Goal: Information Seeking & Learning: Learn about a topic

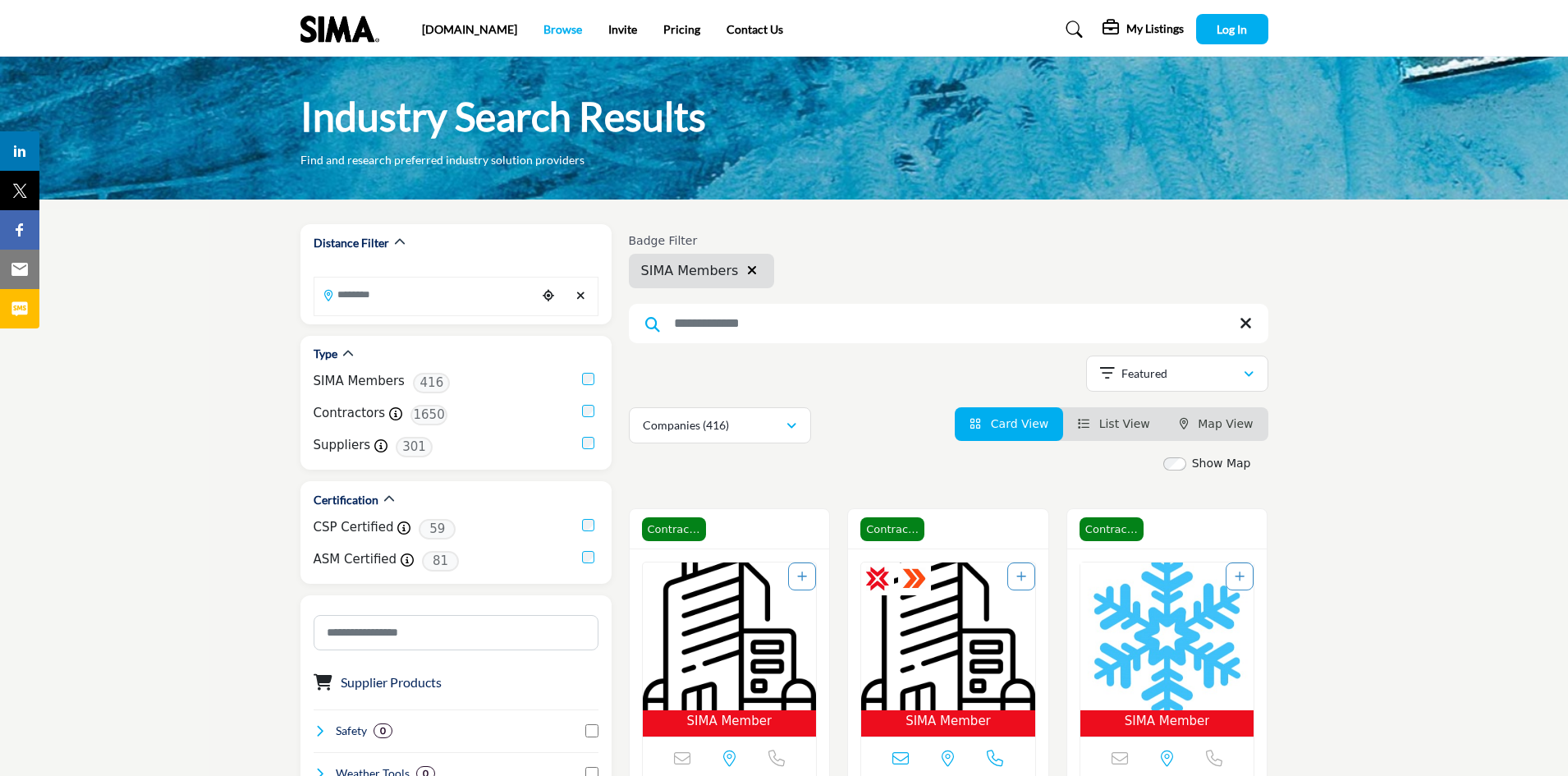
click at [544, 24] on link "Browse" at bounding box center [563, 29] width 39 height 14
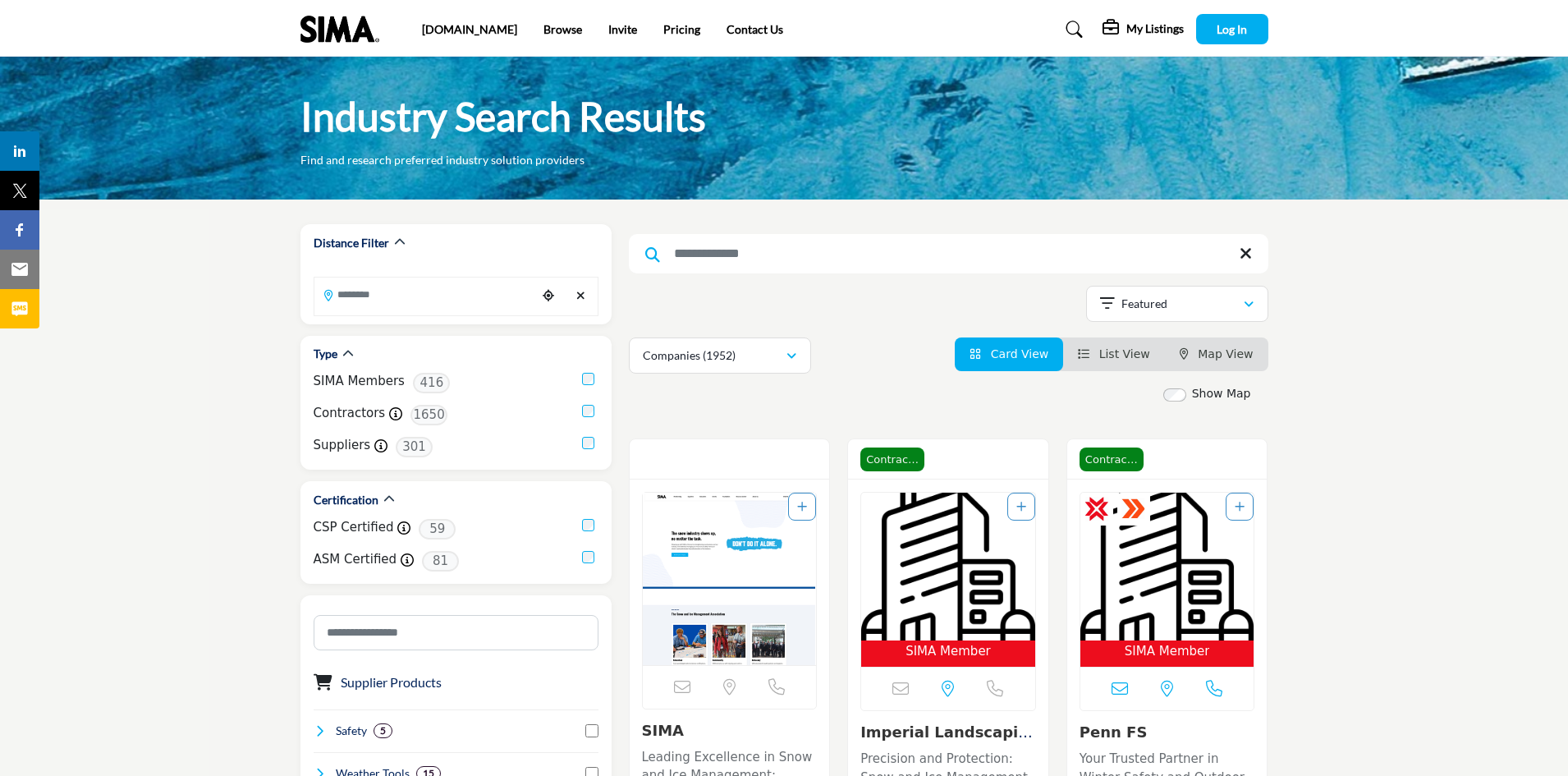
click at [718, 258] on input "Search Keyword" at bounding box center [949, 254] width 640 height 40
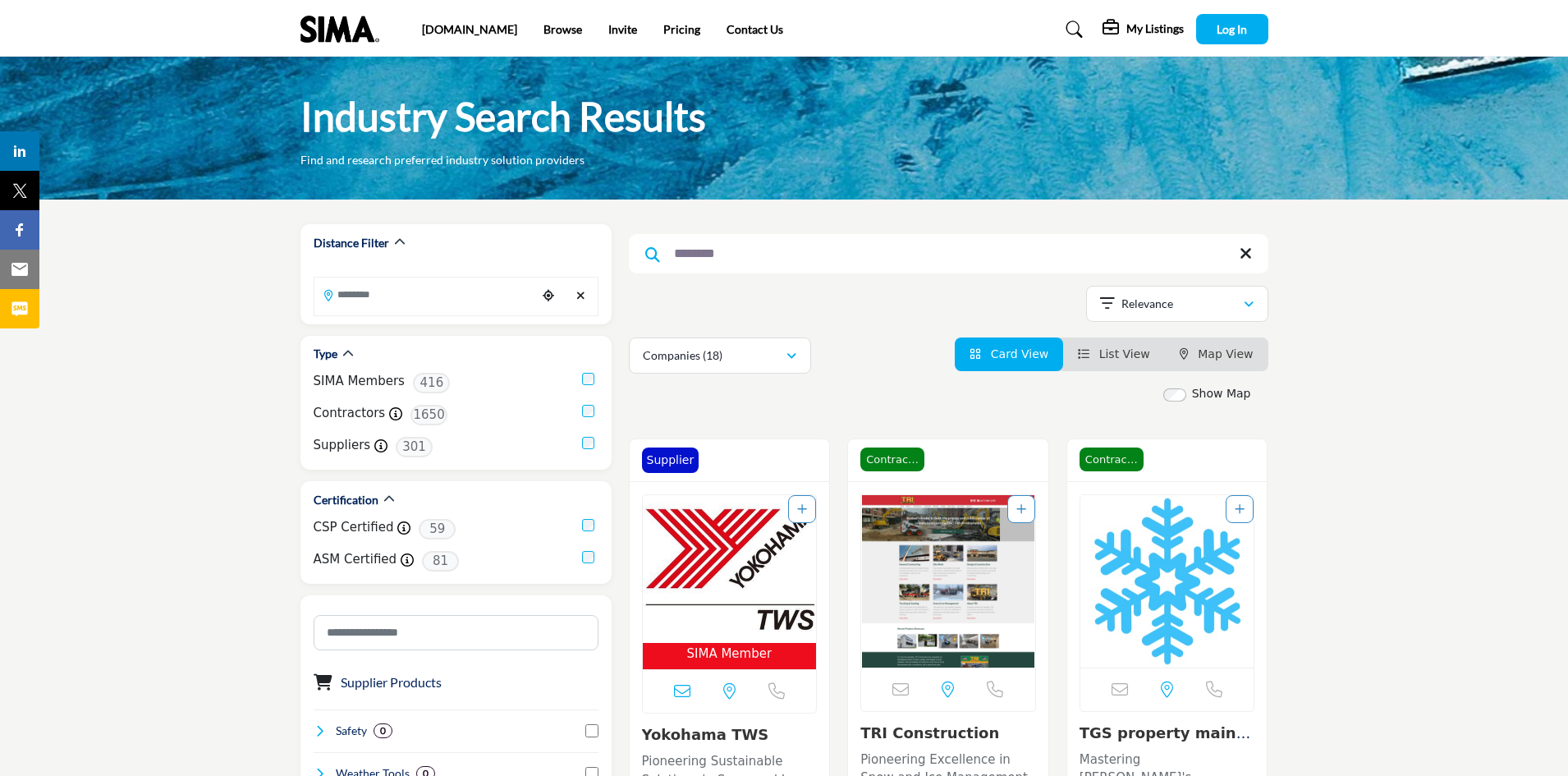
type input "********"
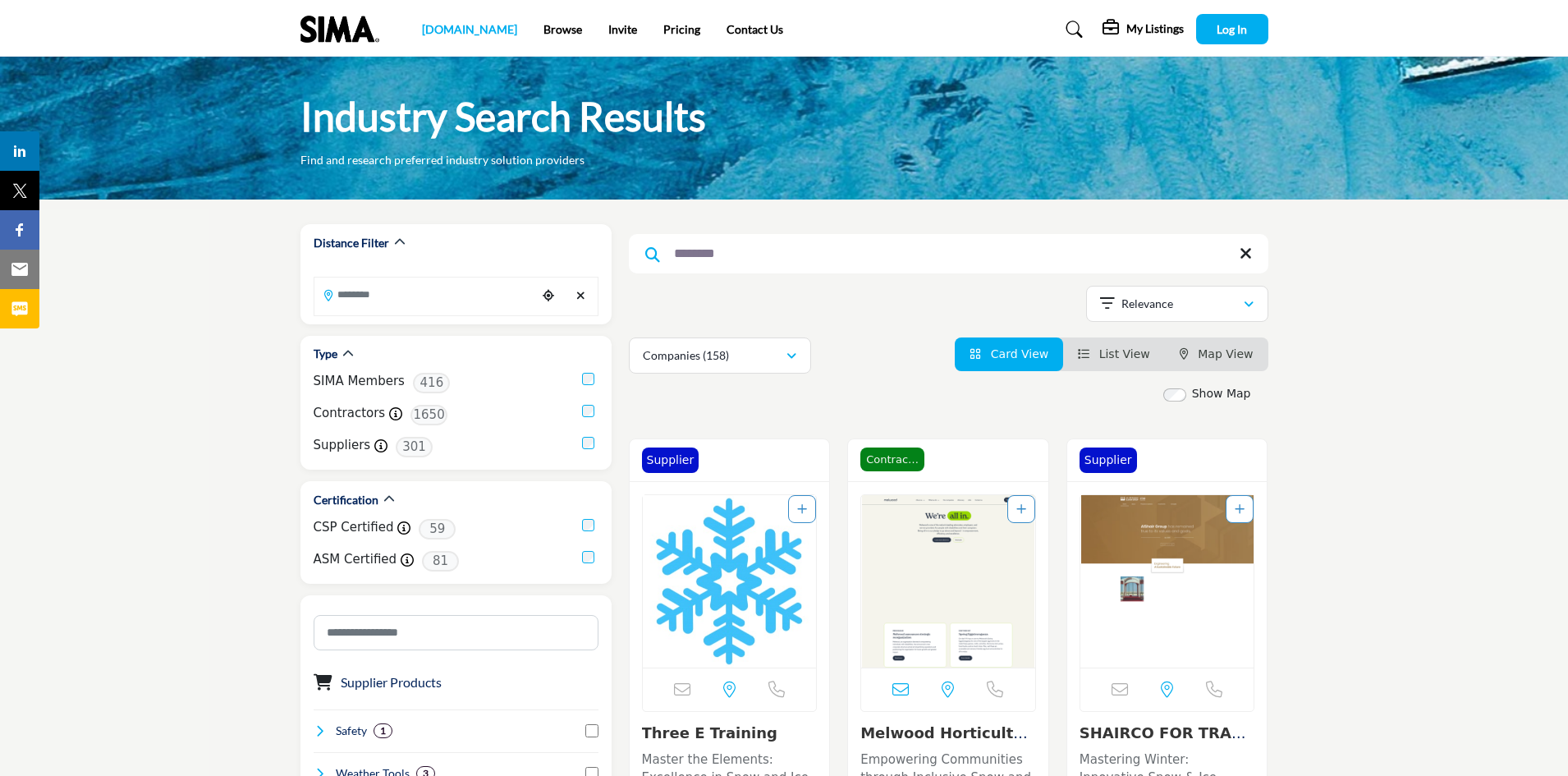
click at [439, 28] on link "[DOMAIN_NAME]" at bounding box center [469, 29] width 95 height 14
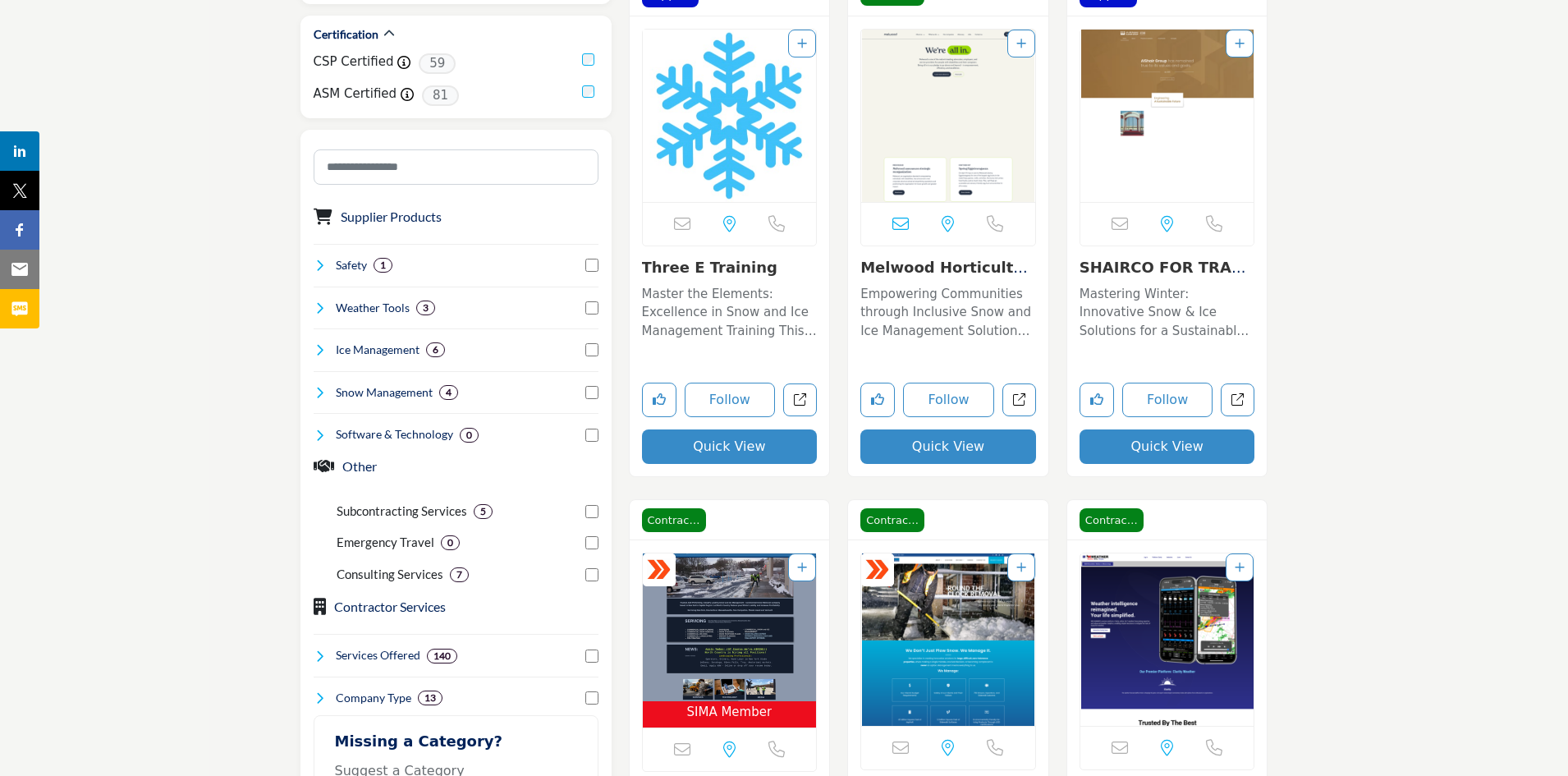
scroll to position [470, 0]
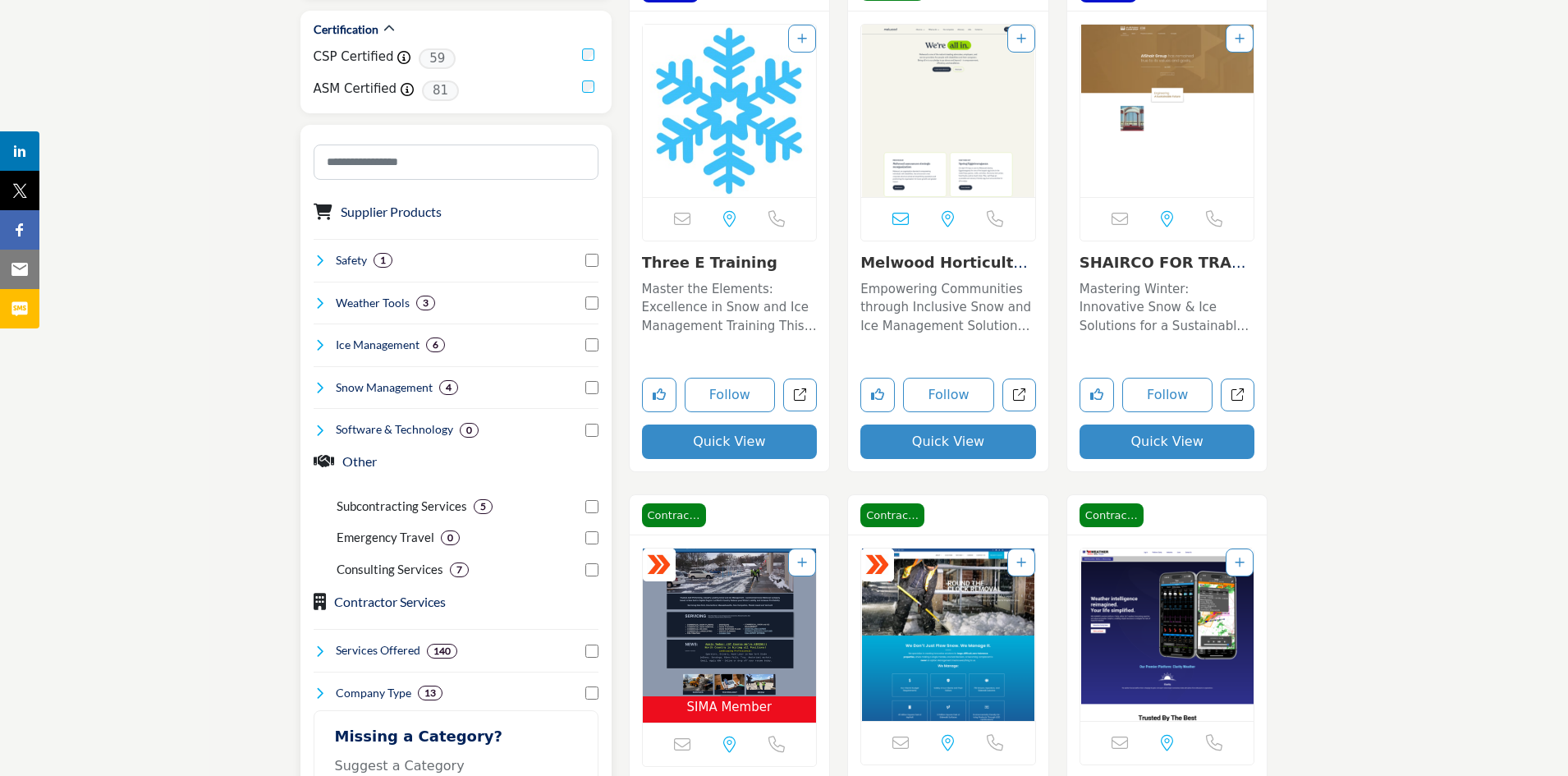
click at [589, 345] on div "Ice Management 6" at bounding box center [456, 338] width 285 height 30
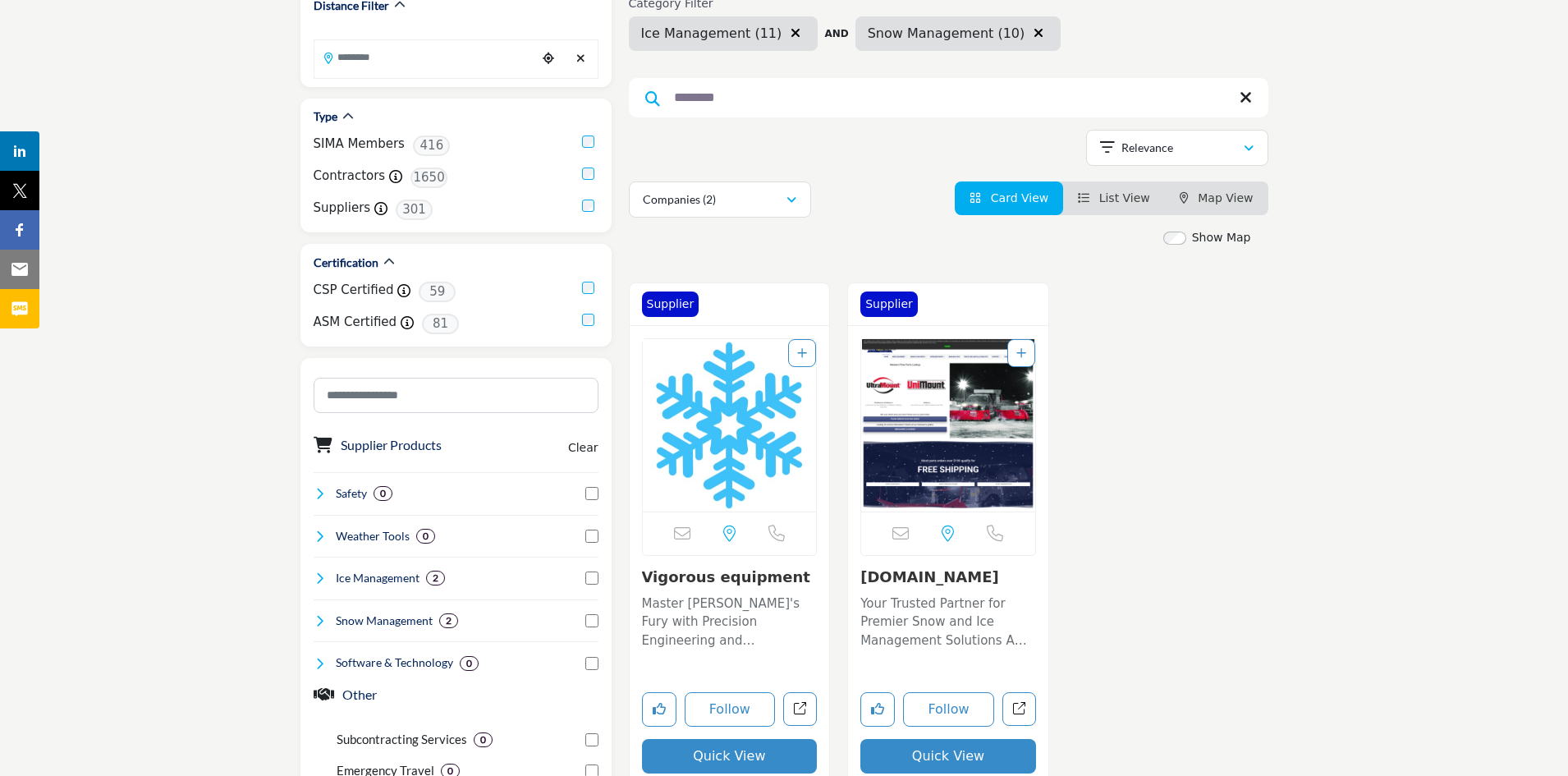
scroll to position [245, 0]
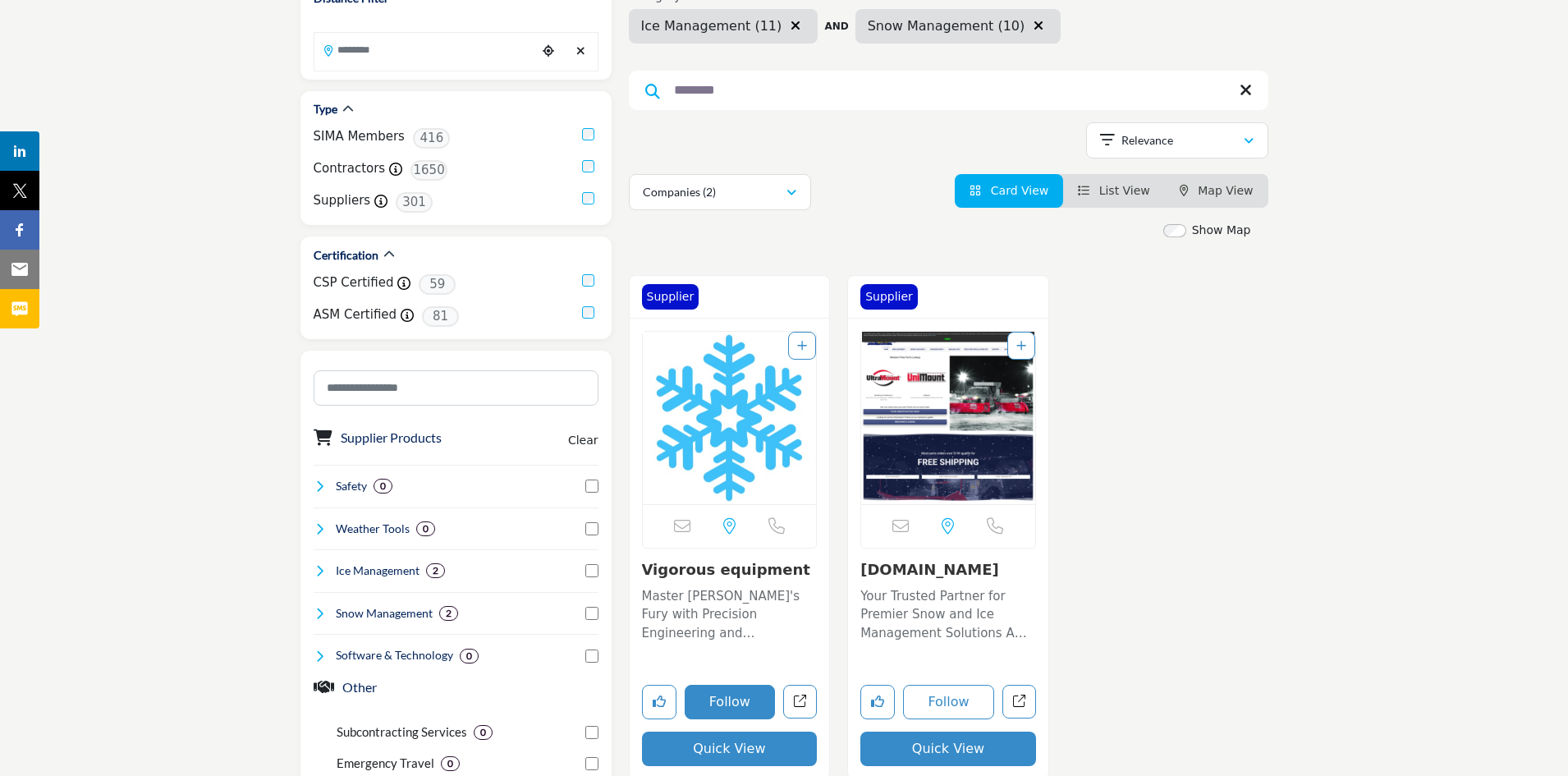
click at [734, 699] on button "Follow" at bounding box center [730, 702] width 91 height 35
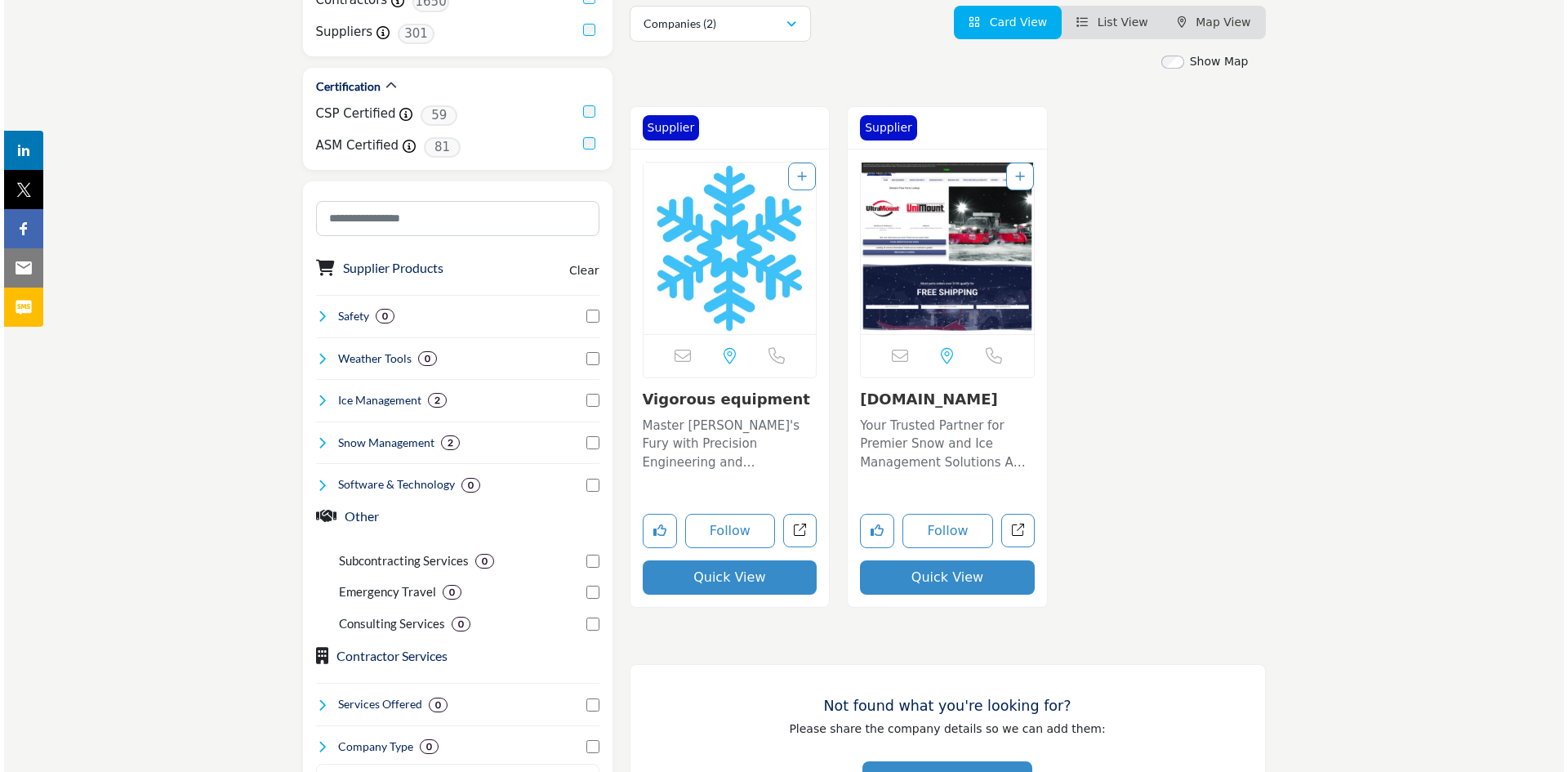
scroll to position [416, 0]
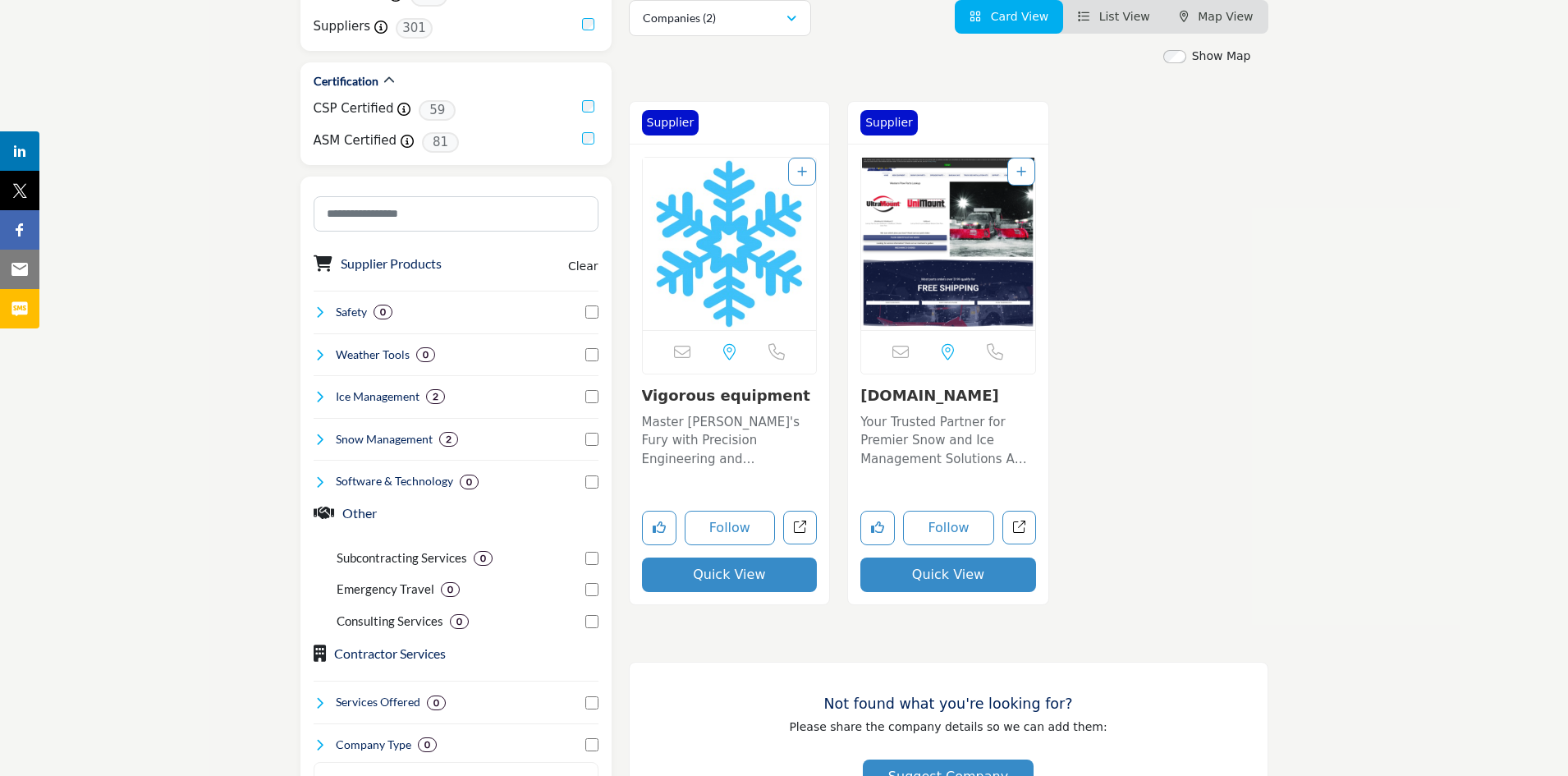
click at [736, 575] on button "Quick View" at bounding box center [730, 575] width 175 height 35
click at [0, 0] on div at bounding box center [0, 0] width 0 height 0
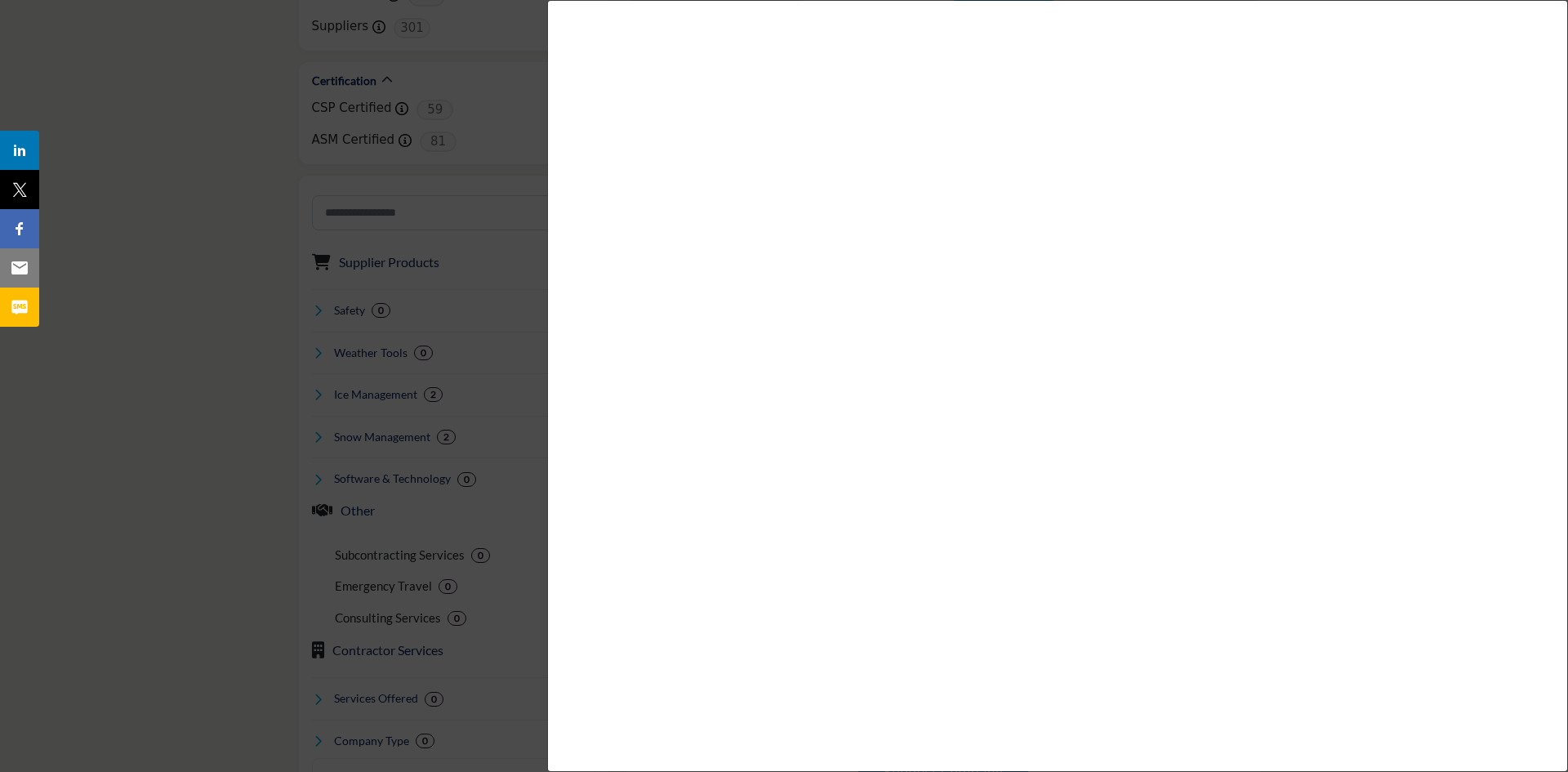
click at [276, 71] on div at bounding box center [784, 386] width 1568 height 772
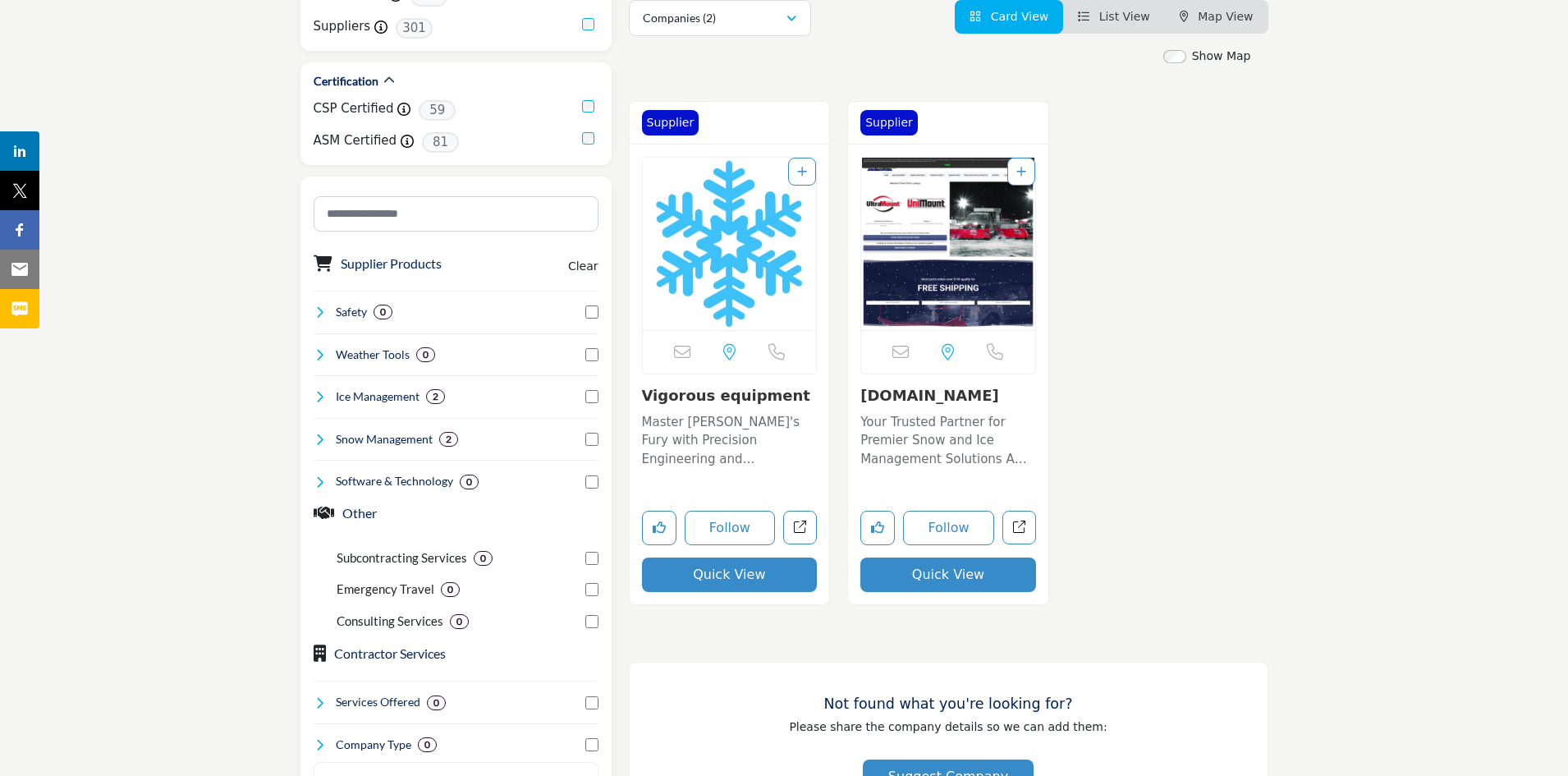
click at [725, 579] on button "Quick View" at bounding box center [730, 575] width 175 height 35
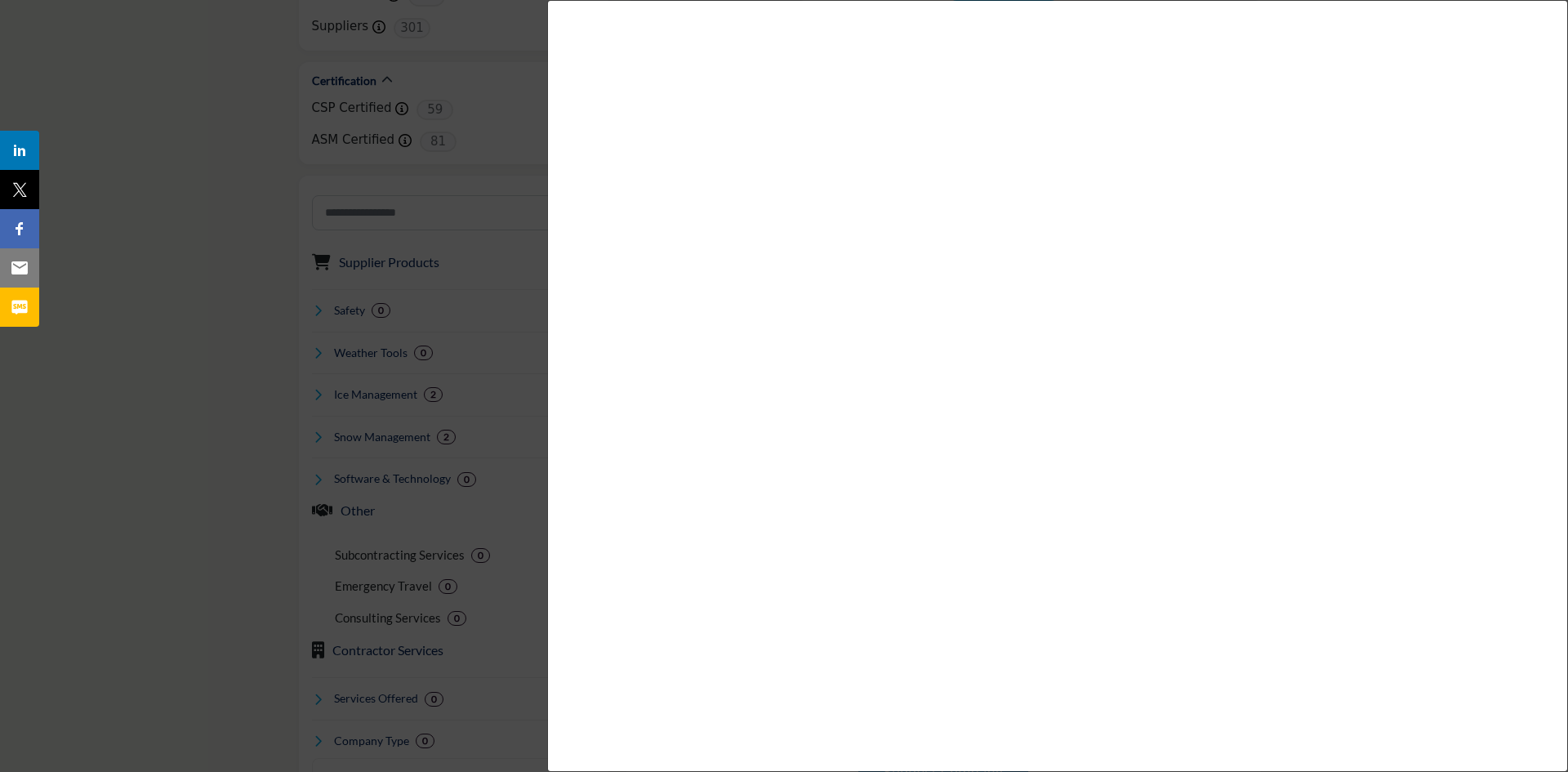
click at [614, 239] on div "Company Data Modal" at bounding box center [1057, 386] width 1020 height 772
click at [191, 228] on div at bounding box center [784, 386] width 1568 height 772
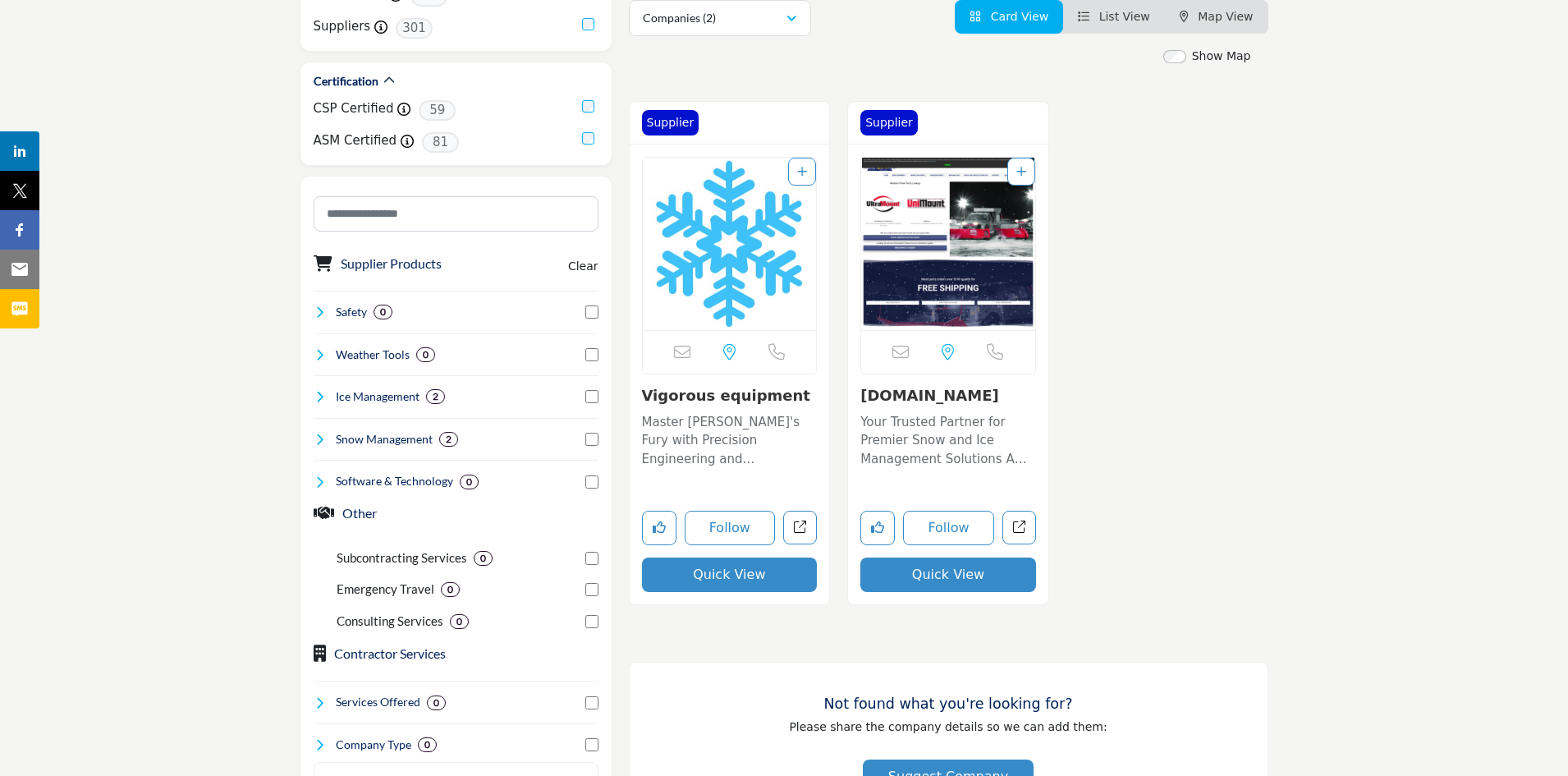
click at [942, 565] on button "Quick View" at bounding box center [947, 575] width 175 height 35
